Goal: Information Seeking & Learning: Check status

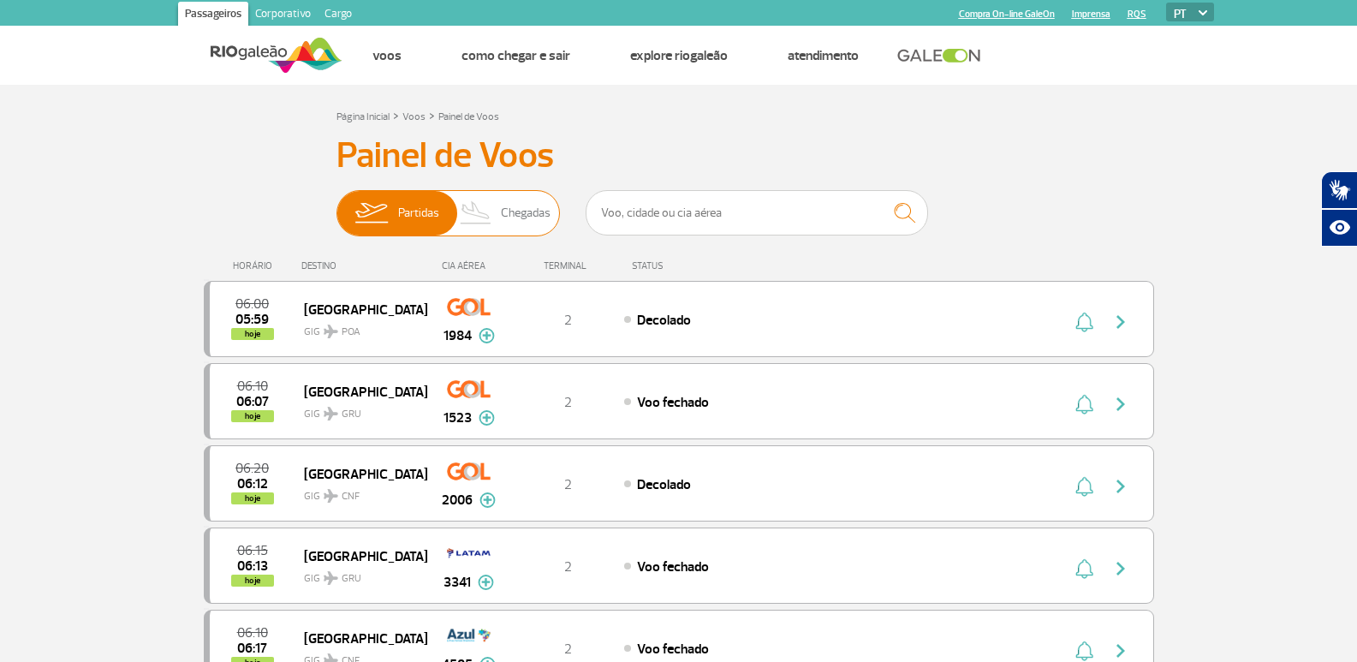
click at [517, 214] on span "Chegadas" at bounding box center [526, 213] width 50 height 45
click at [336, 205] on input "Partidas Chegadas" at bounding box center [336, 205] width 0 height 0
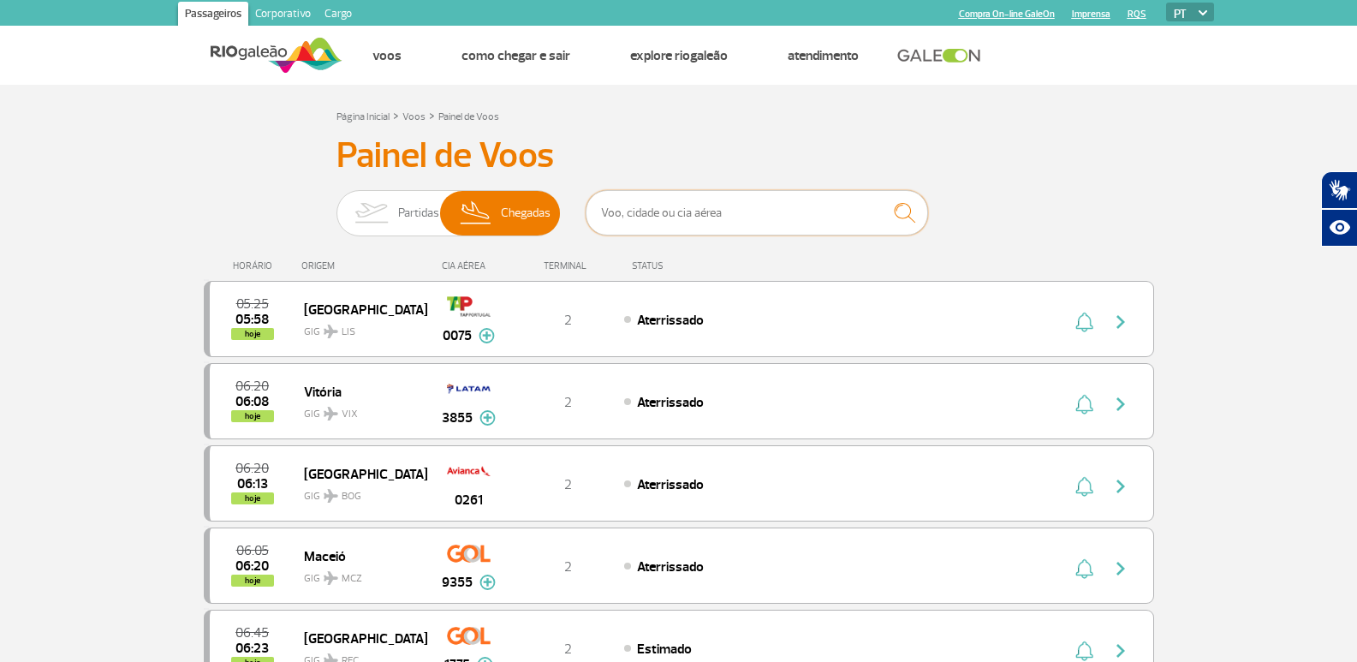
click at [712, 206] on input "text" at bounding box center [756, 212] width 342 height 45
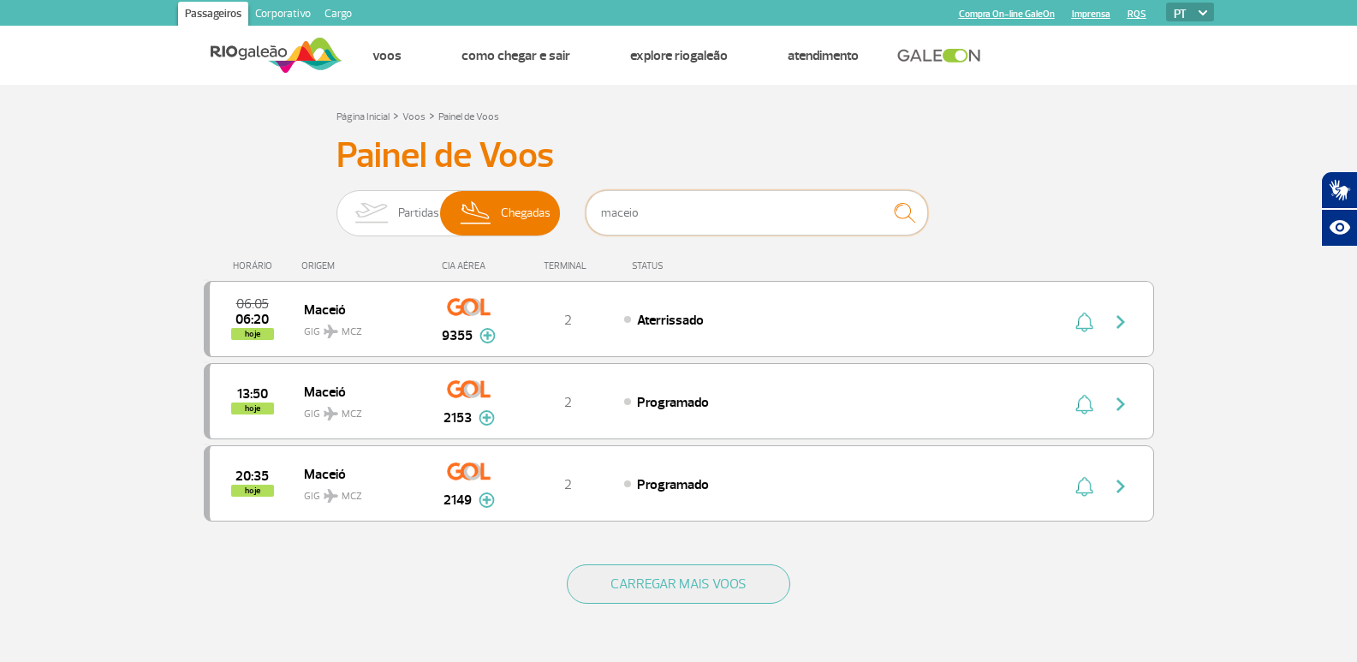
type input "maceio"
drag, startPoint x: 720, startPoint y: 210, endPoint x: 498, endPoint y: 259, distance: 227.2
click at [510, 258] on div "Painel de Voos Partidas Chegadas maceio 06:05 06:20 hoje Maceió MCZ GIG 9355 Pa…" at bounding box center [679, 338] width 950 height 408
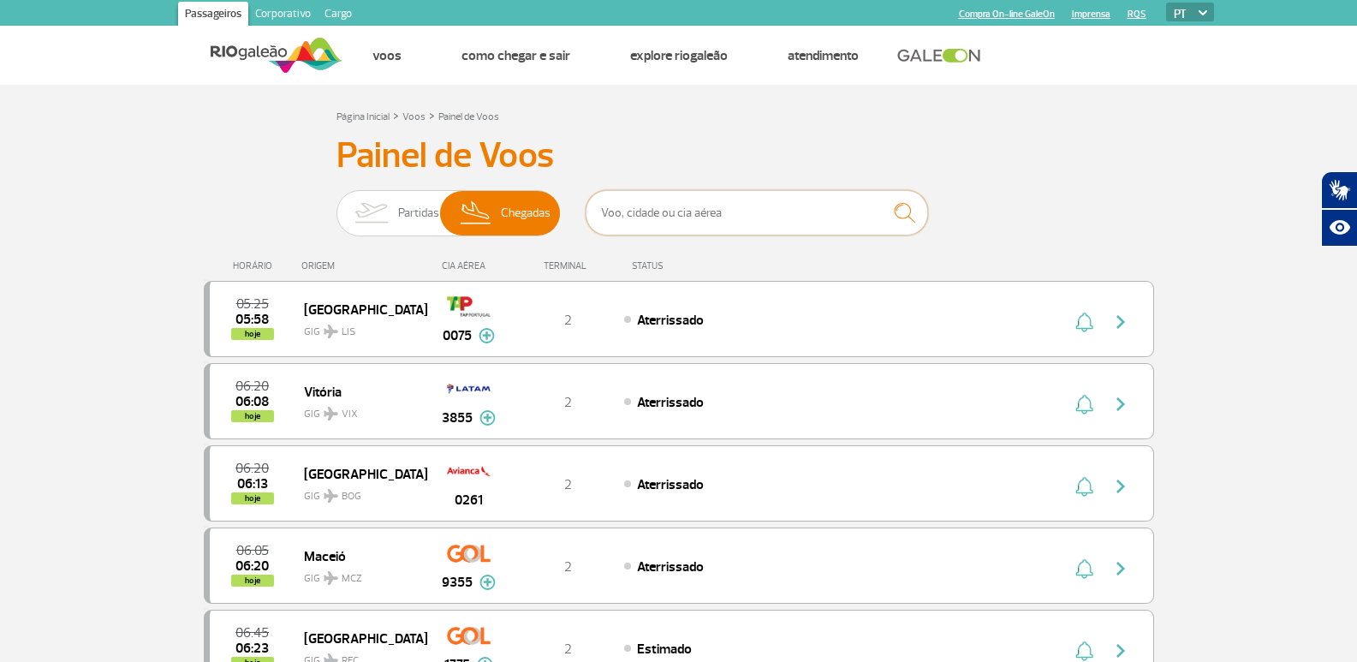
click at [799, 203] on input "text" at bounding box center [756, 212] width 342 height 45
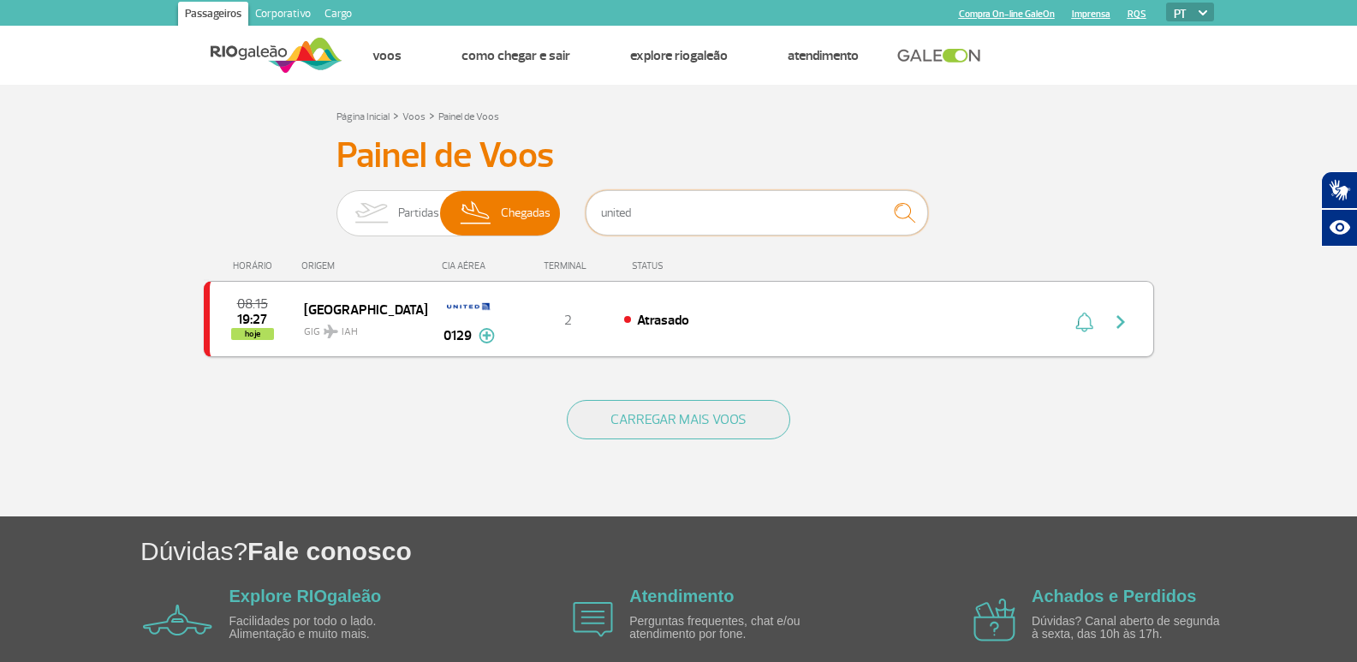
type input "united"
click at [1126, 320] on img "button" at bounding box center [1120, 322] width 21 height 21
click at [552, 310] on div "2" at bounding box center [567, 319] width 113 height 19
drag, startPoint x: 656, startPoint y: 216, endPoint x: 555, endPoint y: 217, distance: 101.0
click at [555, 217] on div "Partidas Chegadas united" at bounding box center [678, 215] width 685 height 51
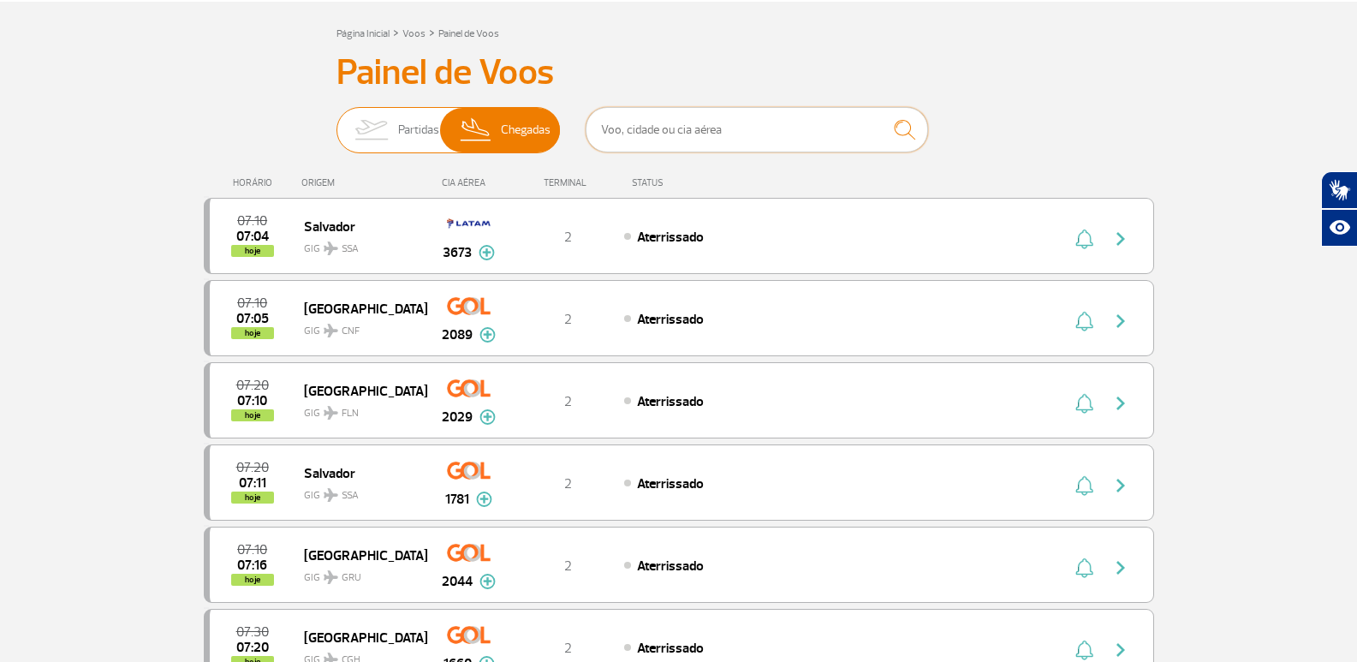
scroll to position [86, 0]
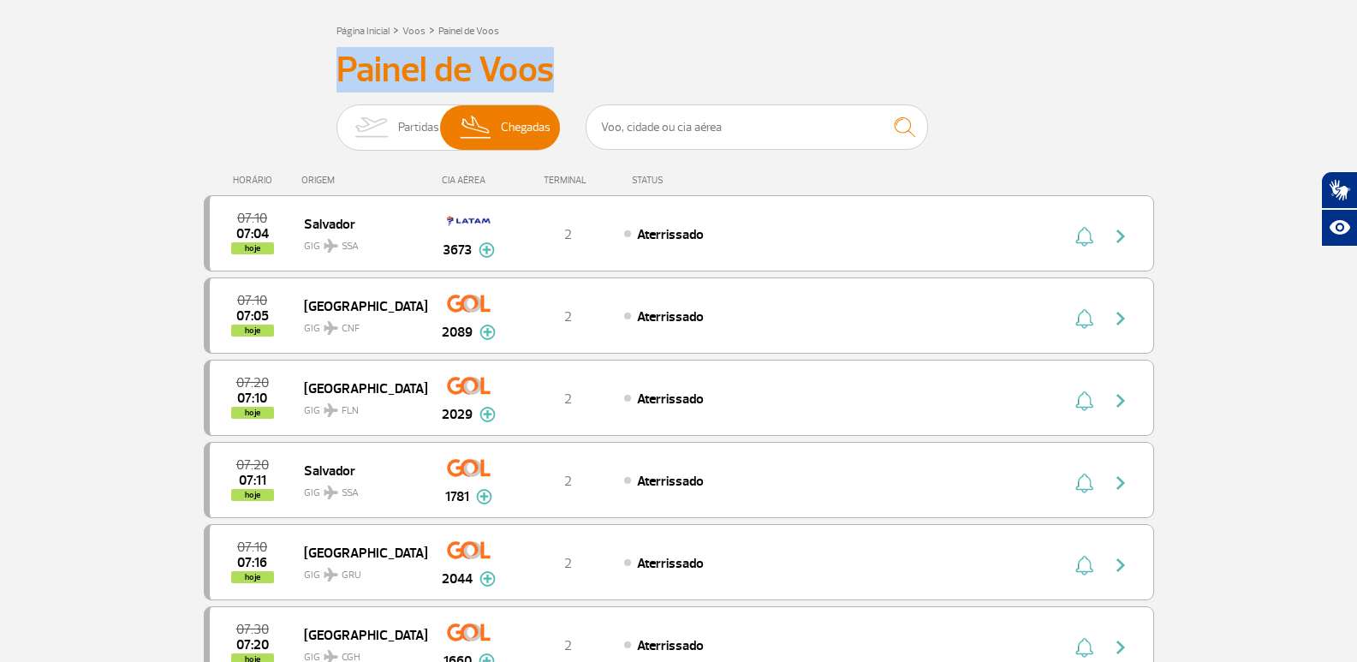
drag, startPoint x: 551, startPoint y: 74, endPoint x: 335, endPoint y: 81, distance: 216.7
click at [536, 68] on h3 "Painel de Voos" at bounding box center [678, 70] width 685 height 43
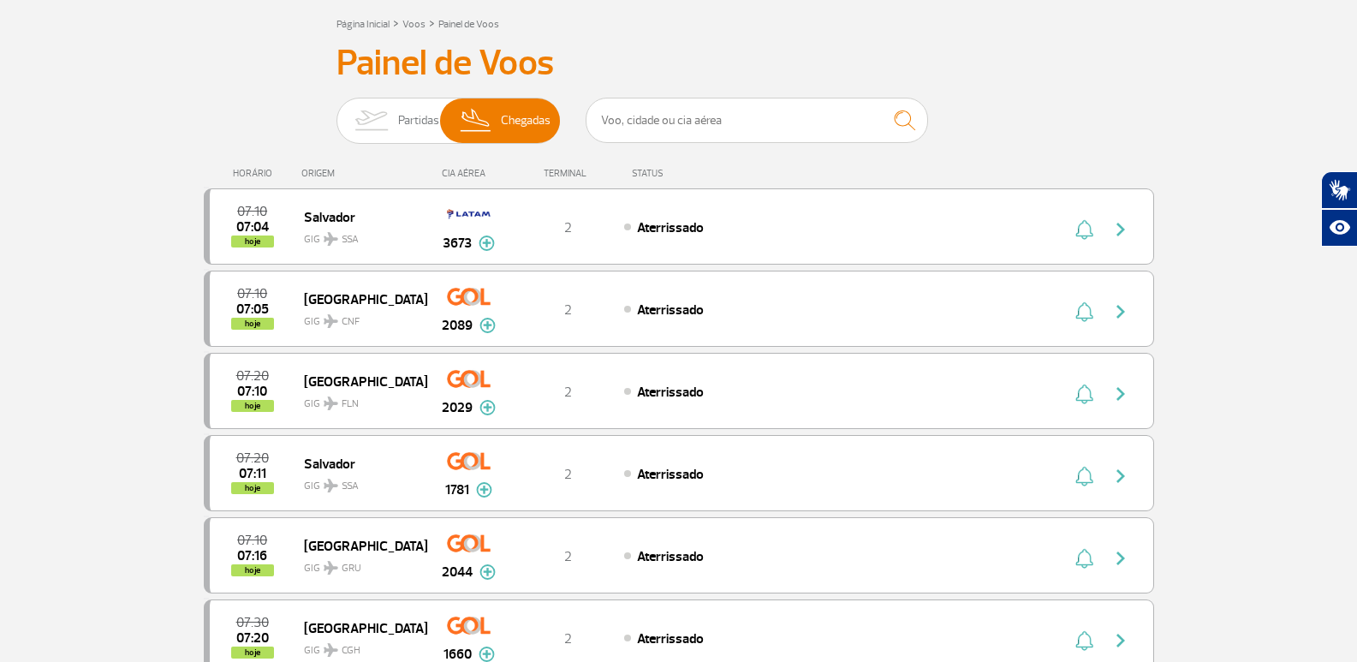
scroll to position [0, 0]
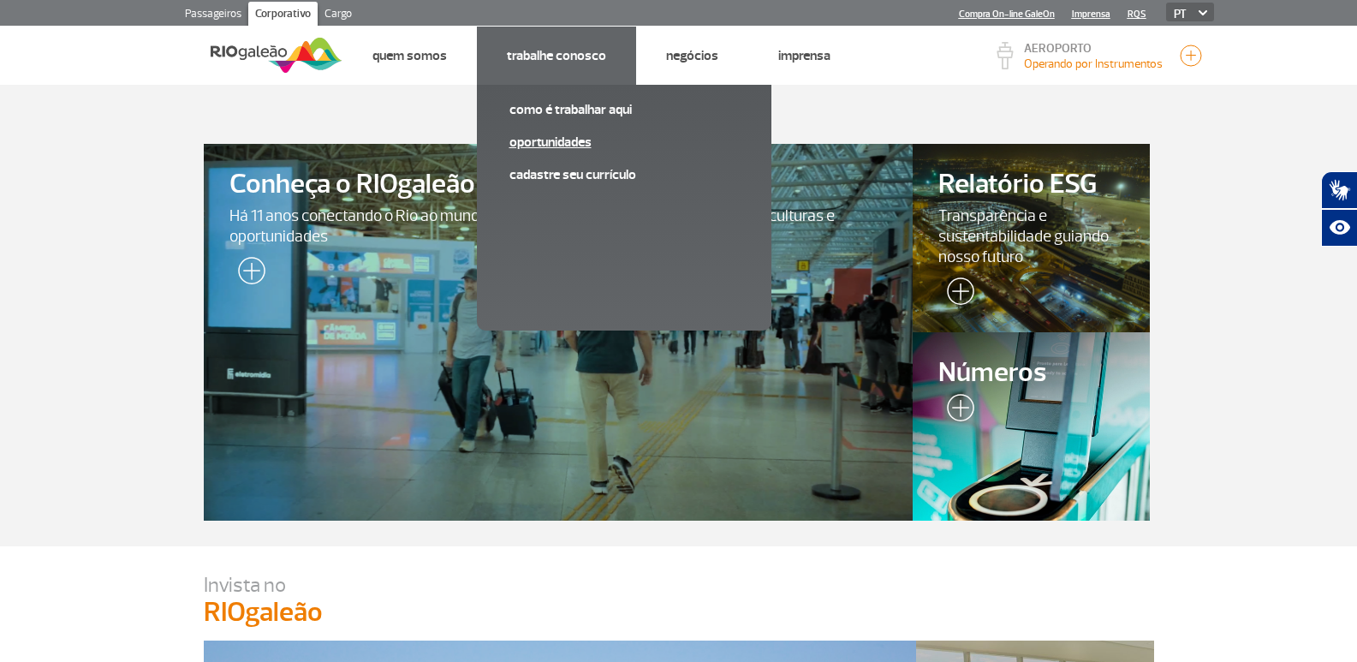
click at [553, 140] on link "Oportunidades" at bounding box center [623, 142] width 229 height 19
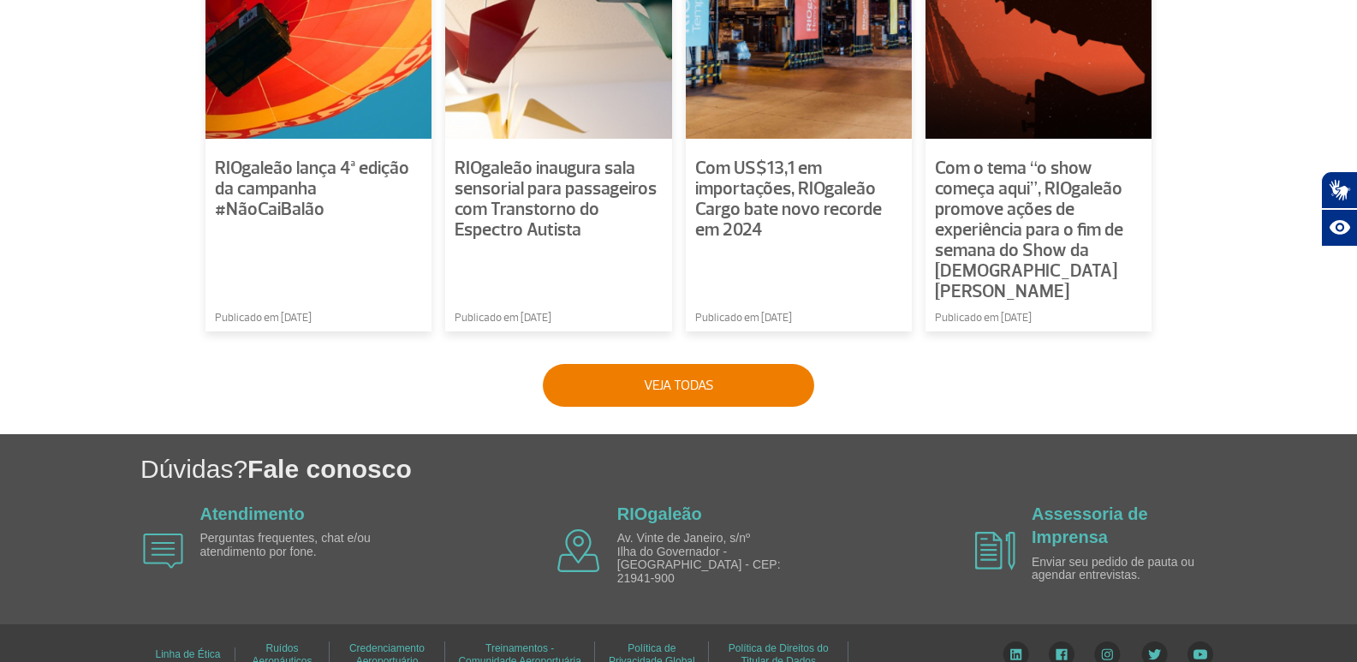
scroll to position [1327, 0]
